Goal: Transaction & Acquisition: Purchase product/service

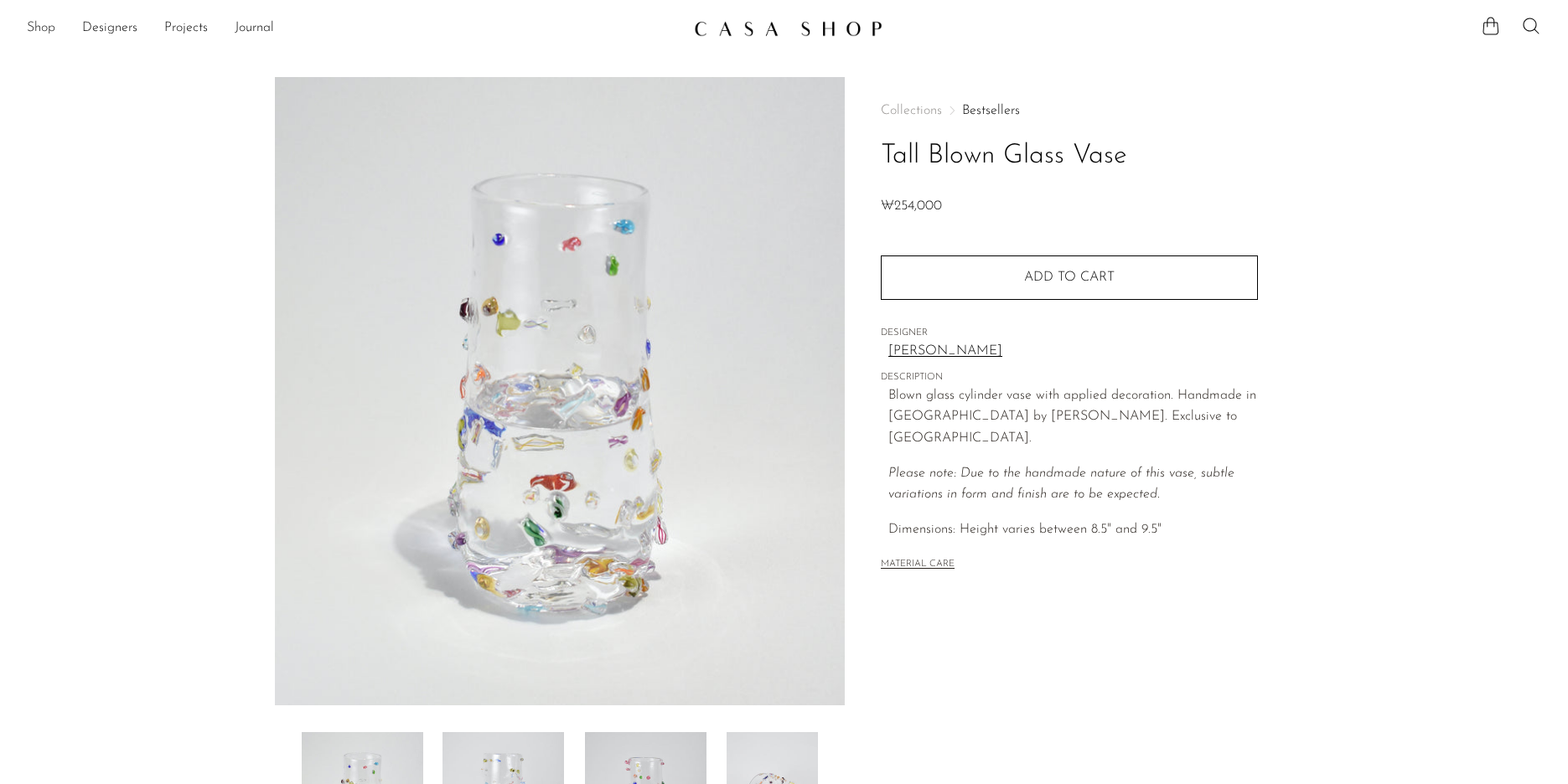
click at [35, 23] on link "Shop" at bounding box center [40, 28] width 28 height 22
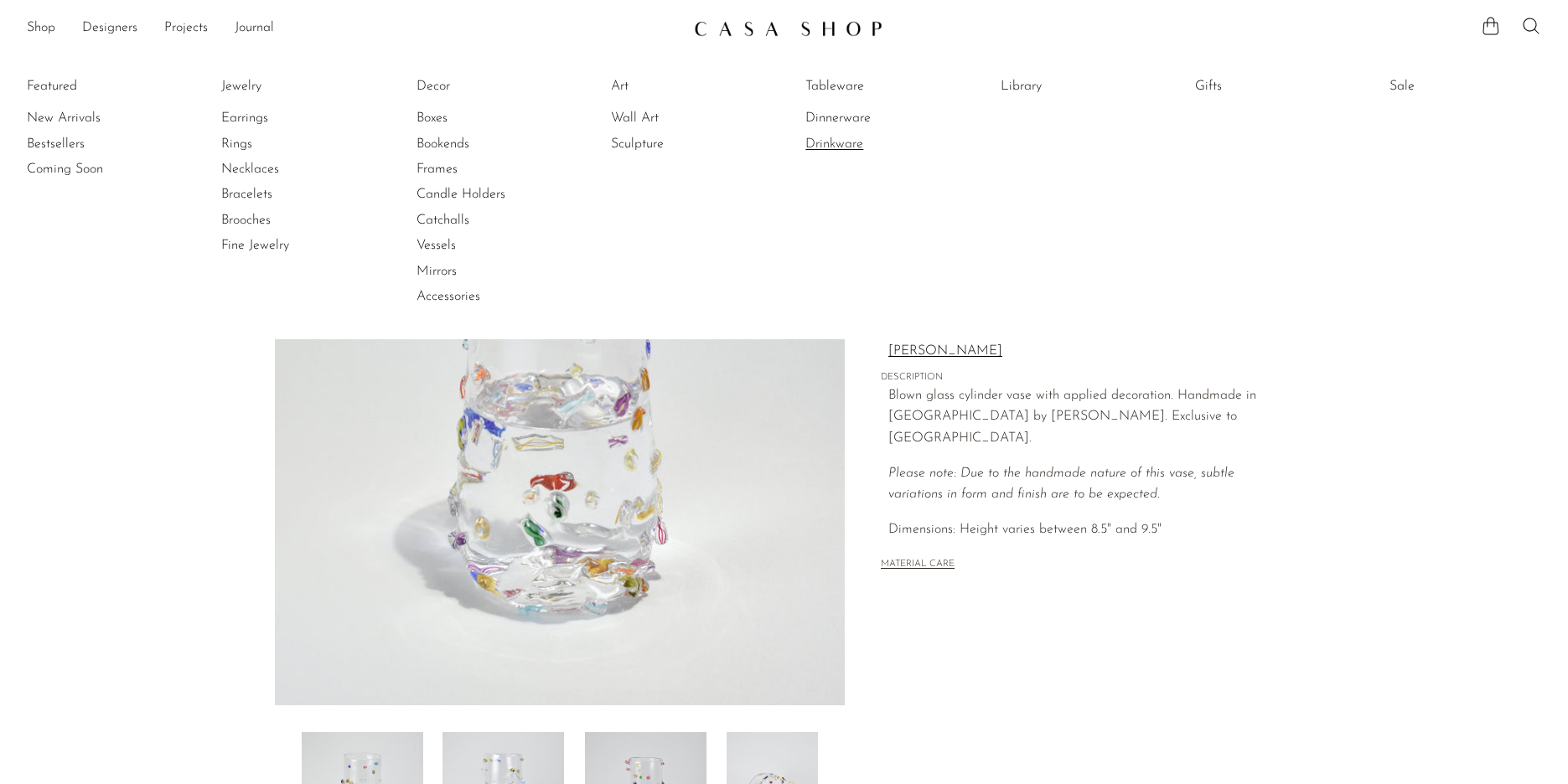
click at [820, 144] on link "Drinkware" at bounding box center [868, 144] width 126 height 19
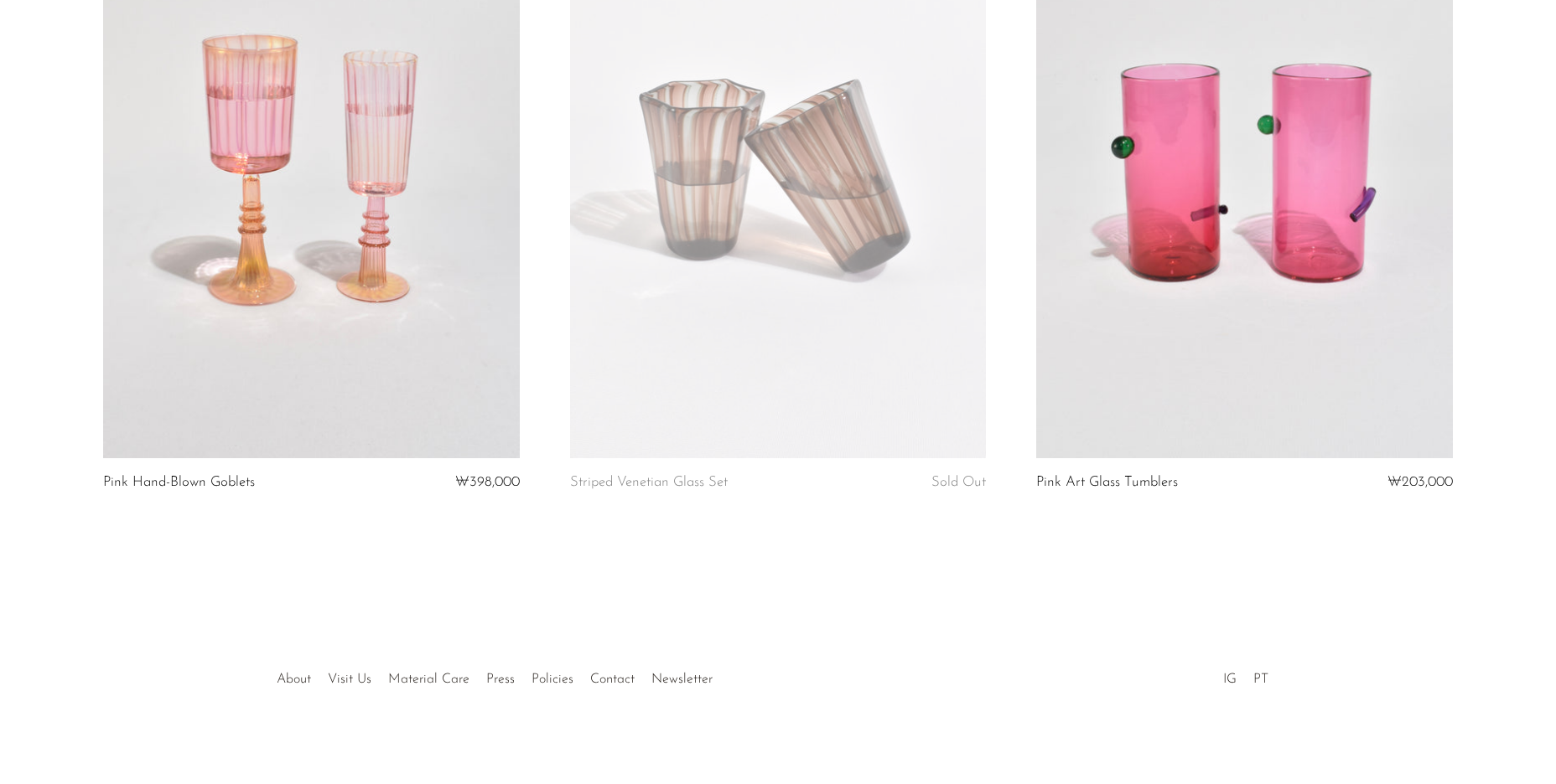
scroll to position [3608, 0]
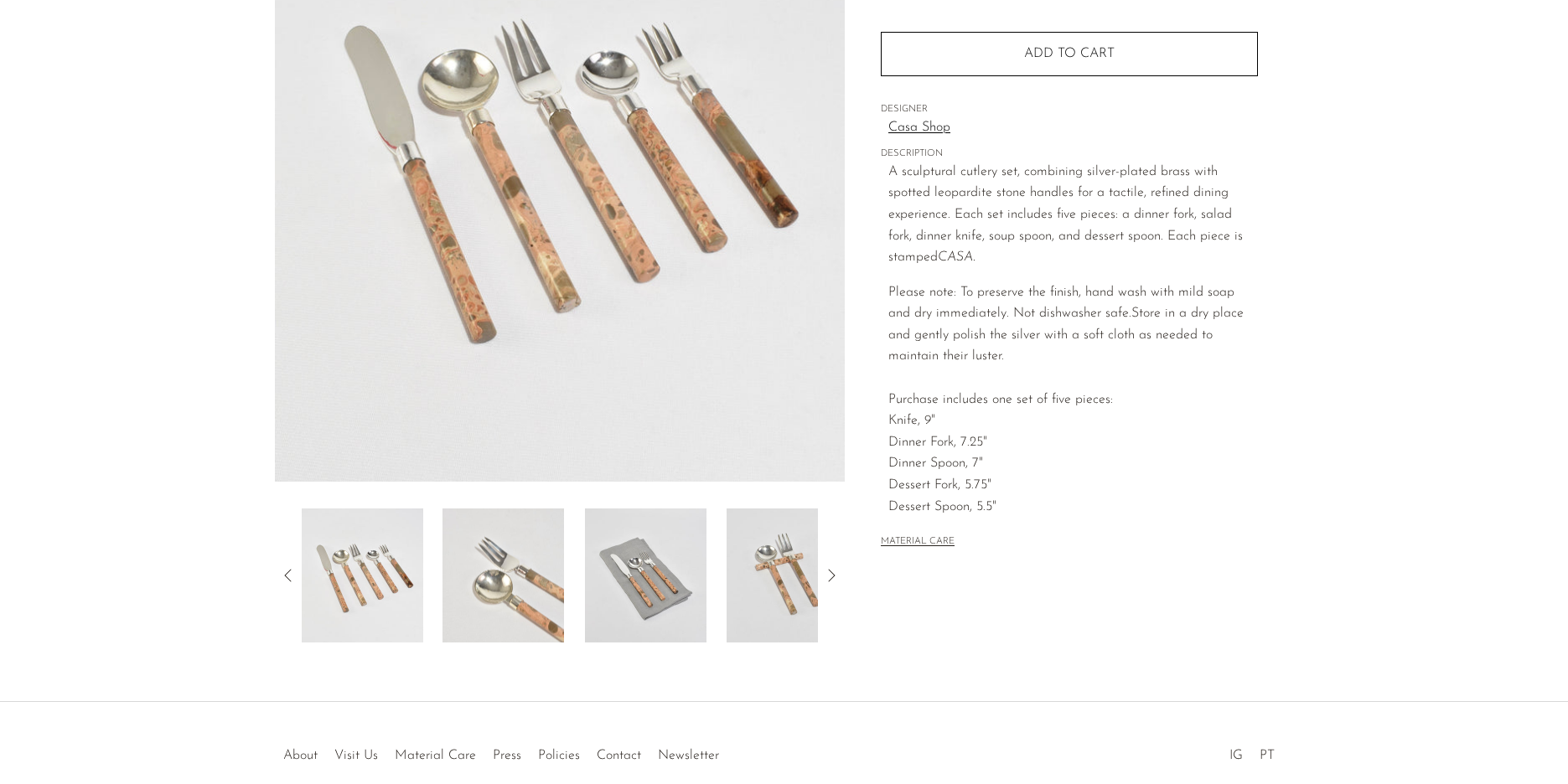
scroll to position [307, 0]
